Goal: Task Accomplishment & Management: Manage account settings

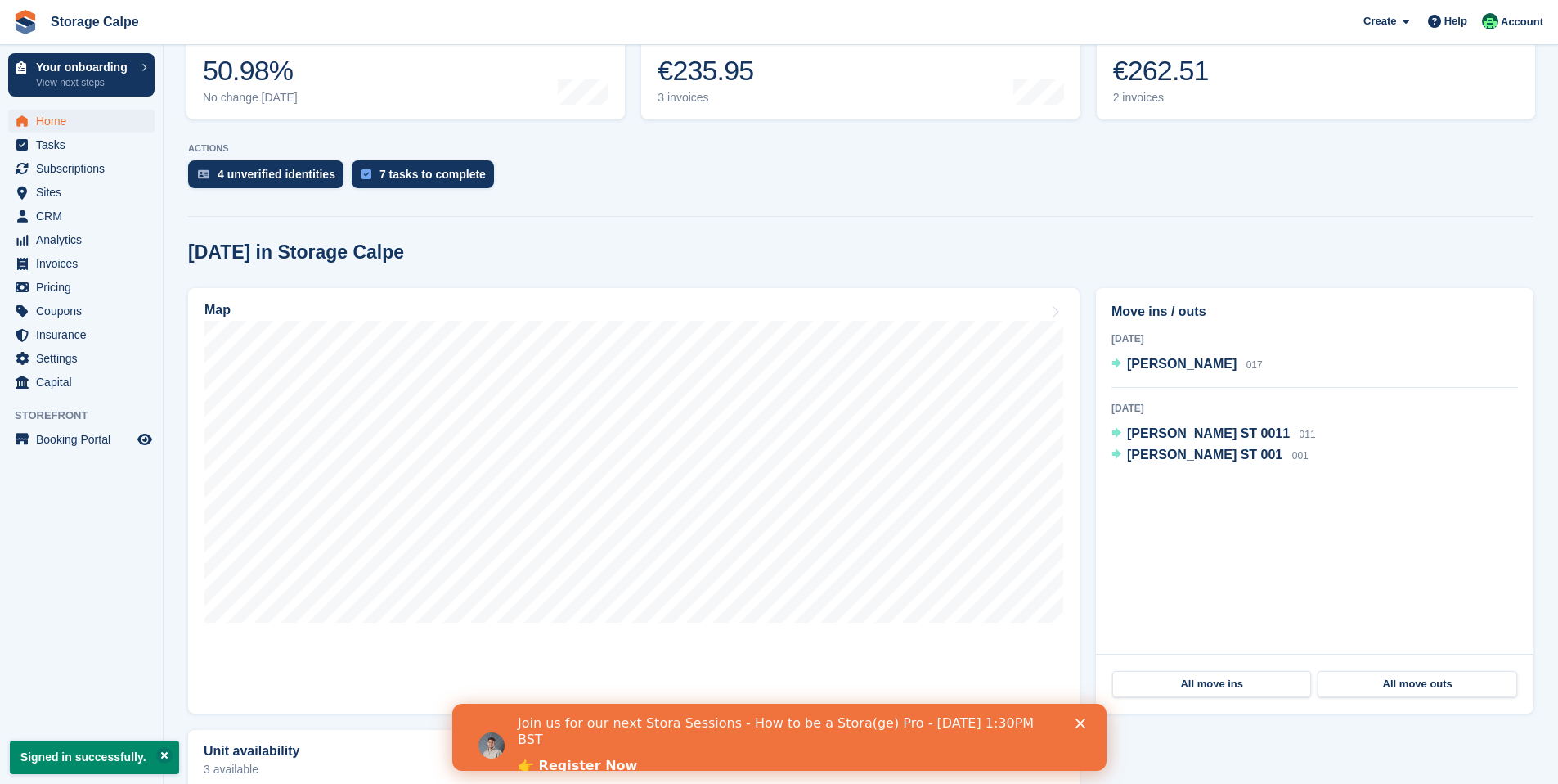
scroll to position [286, 0]
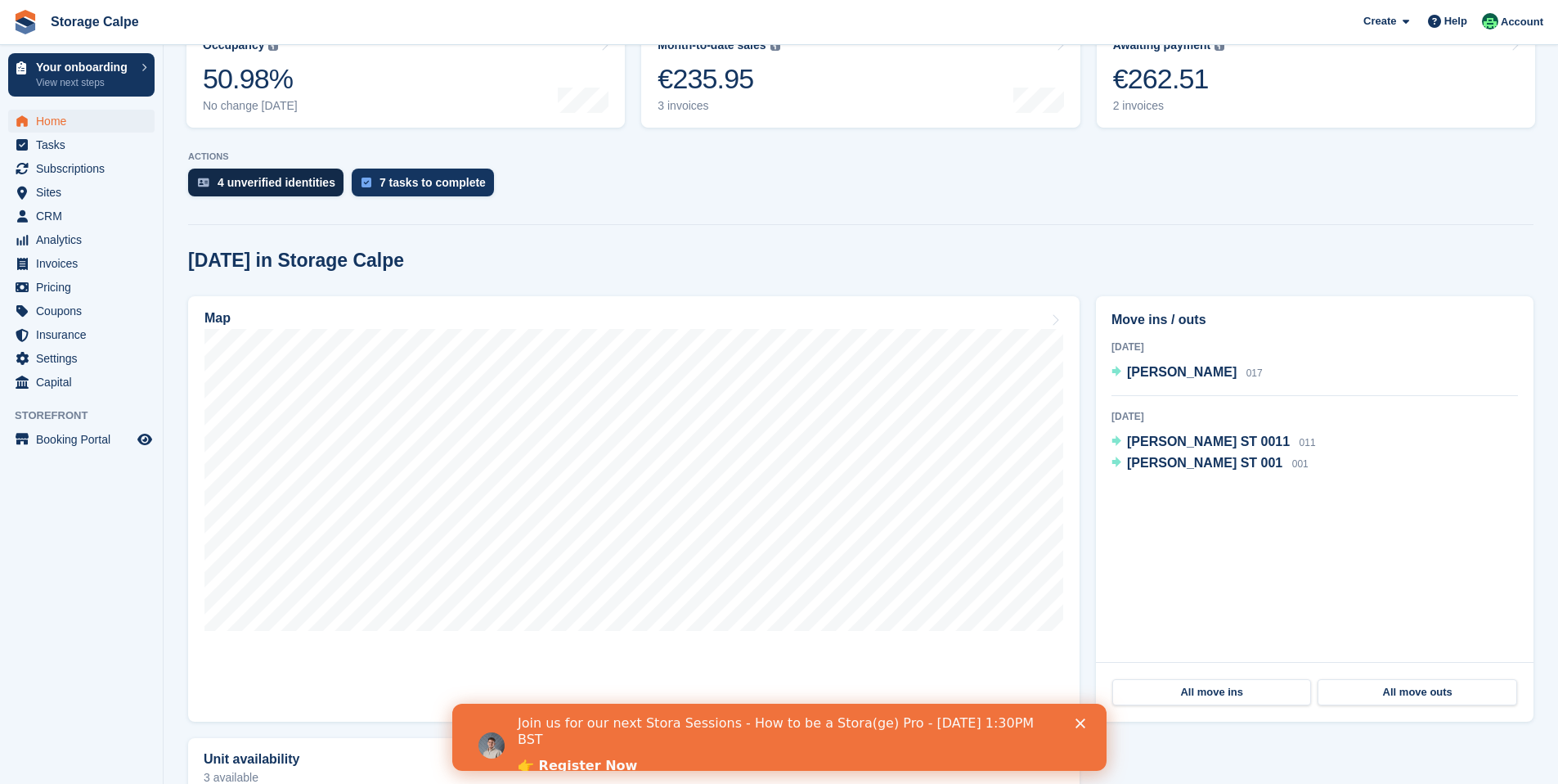
click at [262, 190] on div "4 unverified identities" at bounding box center [266, 182] width 156 height 28
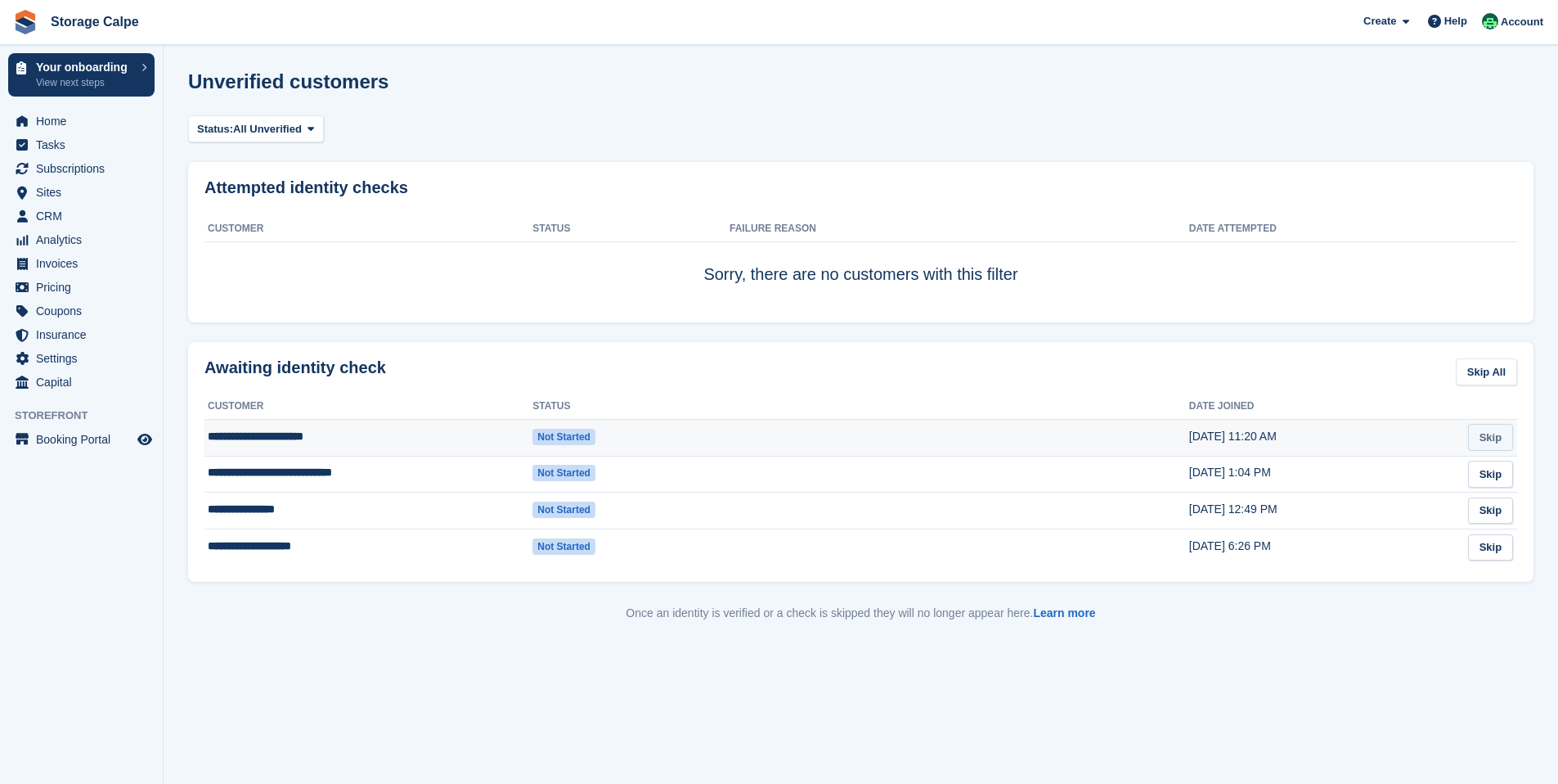
click at [1492, 439] on link "Skip" at bounding box center [1490, 437] width 45 height 27
